Goal: Transaction & Acquisition: Book appointment/travel/reservation

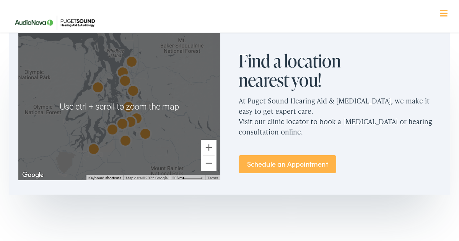
scroll to position [447, 0]
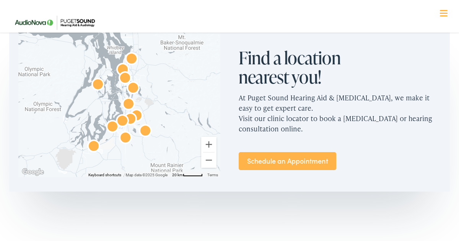
click at [301, 163] on link "Schedule an Appointment" at bounding box center [288, 161] width 98 height 18
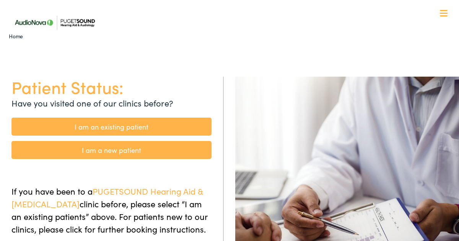
click at [167, 119] on link "I am an existing patient" at bounding box center [111, 127] width 200 height 18
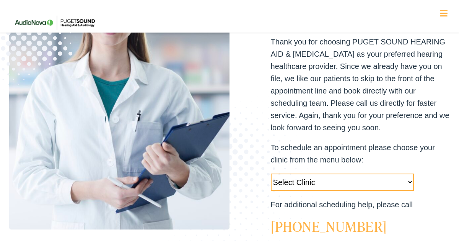
scroll to position [155, 0]
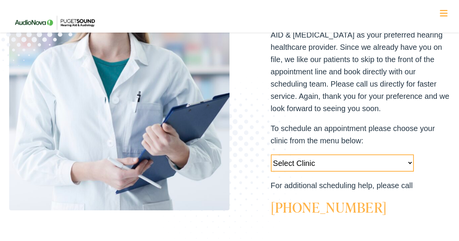
click at [322, 161] on select "Select Clinic Tukwila-WA-AudioNova 14900 Interurban Ave S #185 Tacoma-WA-AudioN…" at bounding box center [343, 162] width 144 height 17
select select "https://pshearing.alpacaaudiology.com/locations/seattle-wa/"
click at [271, 154] on select "Select Clinic Tukwila-WA-AudioNova 14900 Interurban Ave S #185 Tacoma-WA-AudioN…" at bounding box center [343, 162] width 144 height 17
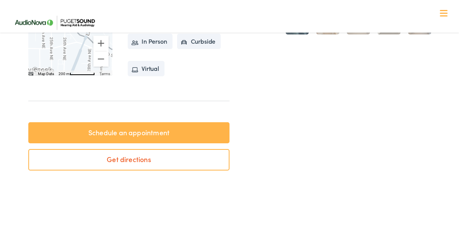
scroll to position [247, 0]
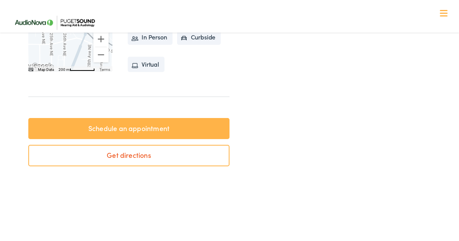
click at [173, 132] on link "Schedule an appointment" at bounding box center [128, 128] width 201 height 21
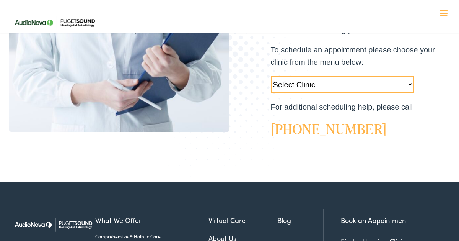
scroll to position [243, 0]
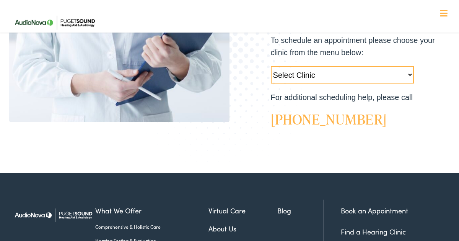
click at [347, 79] on select "Select Clinic [GEOGRAPHIC_DATA]-[GEOGRAPHIC_DATA]-AudioNova [STREET_ADDRESS]-Au…" at bounding box center [343, 74] width 144 height 17
select select "[URL][DOMAIN_NAME]"
click at [271, 66] on select "Select Clinic [GEOGRAPHIC_DATA]-[GEOGRAPHIC_DATA]-AudioNova [STREET_ADDRESS]-Au…" at bounding box center [343, 74] width 144 height 17
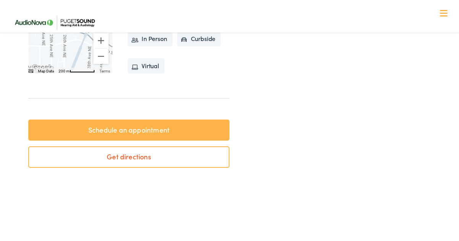
scroll to position [246, 0]
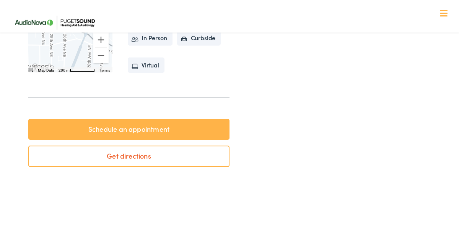
click at [192, 125] on link "Schedule an appointment" at bounding box center [128, 129] width 201 height 21
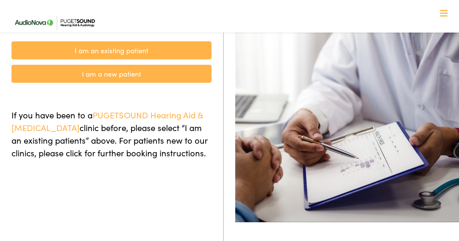
scroll to position [76, 0]
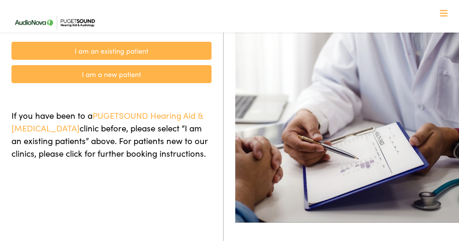
click at [156, 48] on link "I am an existing patient" at bounding box center [111, 51] width 200 height 18
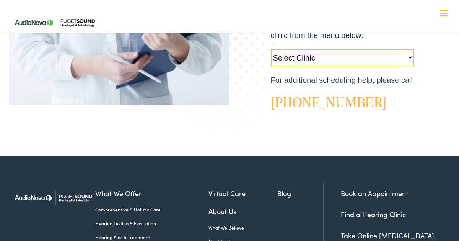
scroll to position [261, 0]
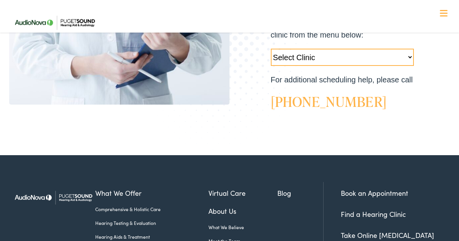
click at [318, 52] on select "Select Clinic [GEOGRAPHIC_DATA]-[GEOGRAPHIC_DATA]-AudioNova [STREET_ADDRESS]-Au…" at bounding box center [343, 57] width 144 height 17
select select "[URL][DOMAIN_NAME]"
click at [271, 49] on select "Select Clinic [GEOGRAPHIC_DATA]-[GEOGRAPHIC_DATA]-AudioNova [STREET_ADDRESS]-Au…" at bounding box center [343, 57] width 144 height 17
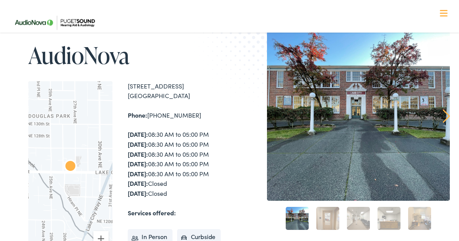
scroll to position [48, 0]
